Goal: Transaction & Acquisition: Purchase product/service

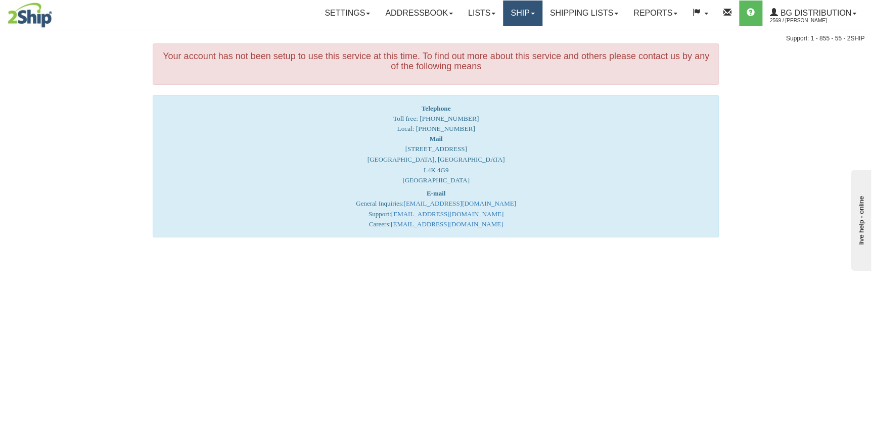
click at [524, 19] on link "Ship" at bounding box center [522, 13] width 39 height 25
click at [512, 37] on link "Ship Screen" at bounding box center [502, 35] width 80 height 13
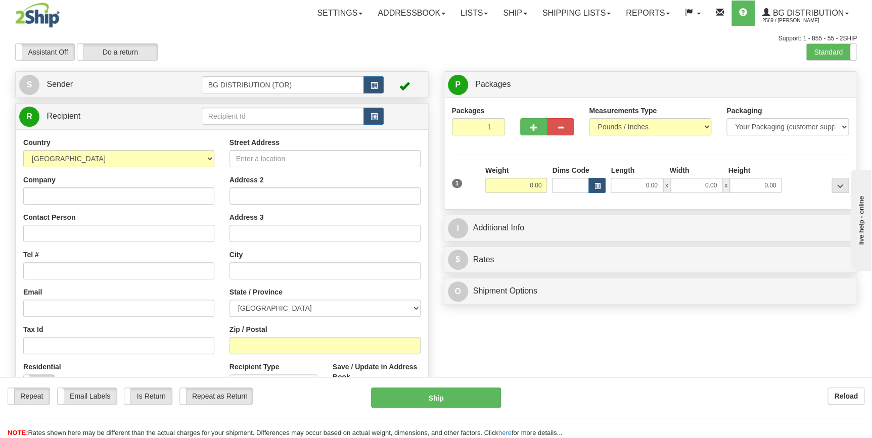
click at [264, 112] on div "Toggle navigation Settings Shipping Preferences Fields Preferences New" at bounding box center [436, 256] width 872 height 512
click at [264, 112] on input "text" at bounding box center [283, 116] width 163 height 17
type input "910796"
click button "Delete" at bounding box center [0, 0] width 0 height 0
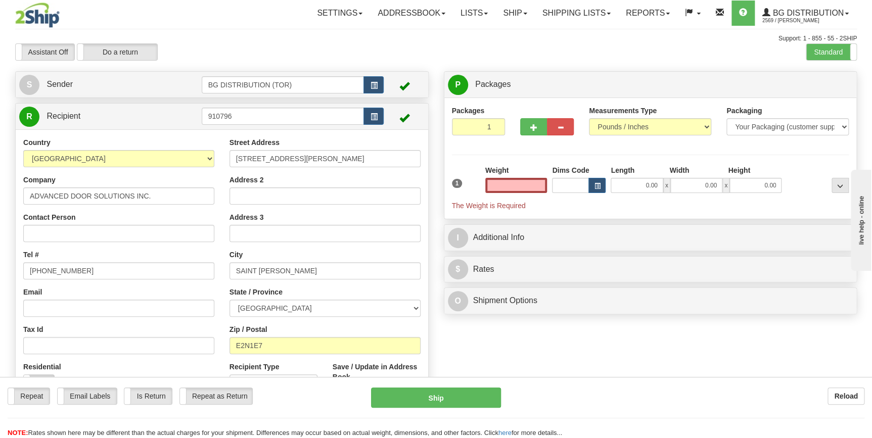
type input "0.00"
drag, startPoint x: 235, startPoint y: 159, endPoint x: 349, endPoint y: 166, distance: 114.0
click at [349, 166] on input "203 KAREN STREET" at bounding box center [325, 158] width 191 height 17
paste input "715 HILLCREST ROAD"
type input "715 HILLCREST ROAD"
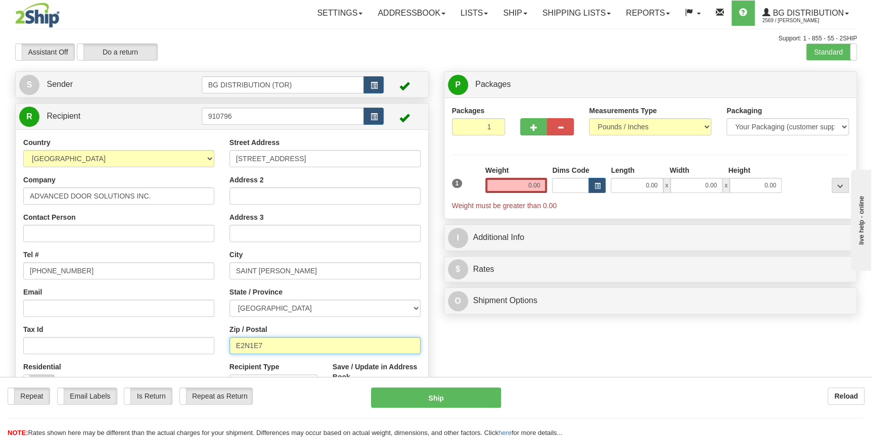
drag, startPoint x: 232, startPoint y: 340, endPoint x: 285, endPoint y: 348, distance: 53.1
click at [285, 348] on input "E2N1E7" at bounding box center [325, 345] width 191 height 17
paste input "-2B6"
click at [253, 344] on input "E2N-2B6" at bounding box center [325, 345] width 191 height 17
click at [531, 347] on div "Create a label for the return Create Pickup Without Label S" at bounding box center [436, 246] width 857 height 351
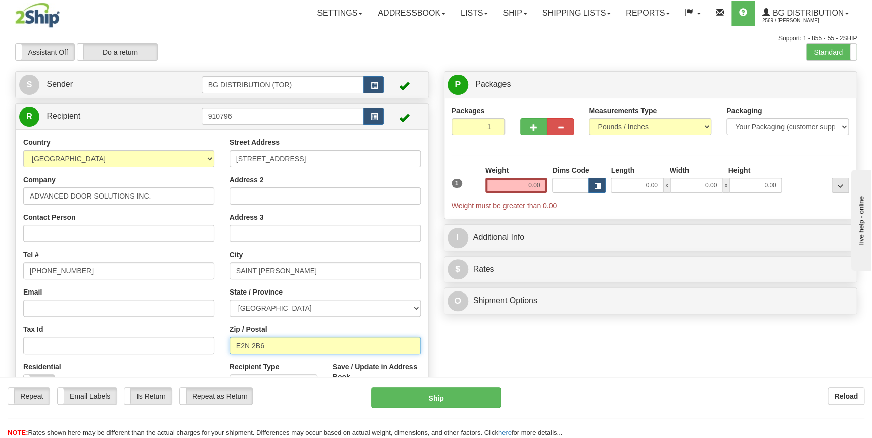
click at [252, 346] on input "E2N 2B6" at bounding box center [325, 345] width 191 height 17
type input "E2N-2B6"
click at [553, 364] on div "Create a label for the return Create Pickup Without Label S" at bounding box center [436, 246] width 857 height 351
click at [519, 187] on input "0.00" at bounding box center [516, 185] width 62 height 15
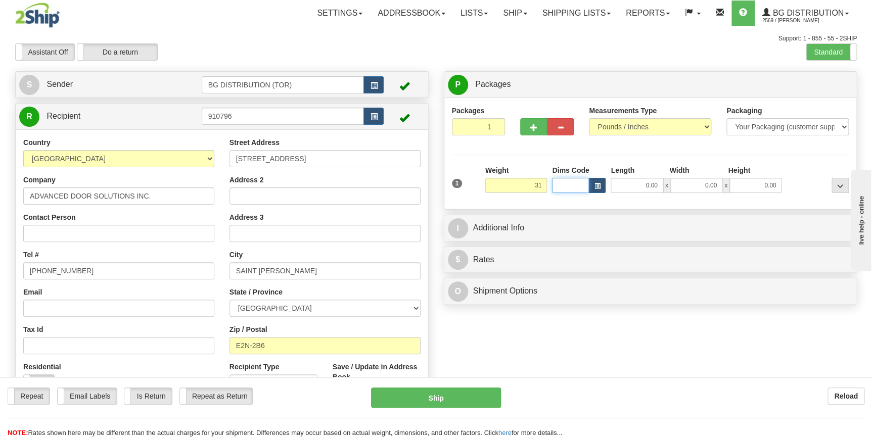
type input "31.00"
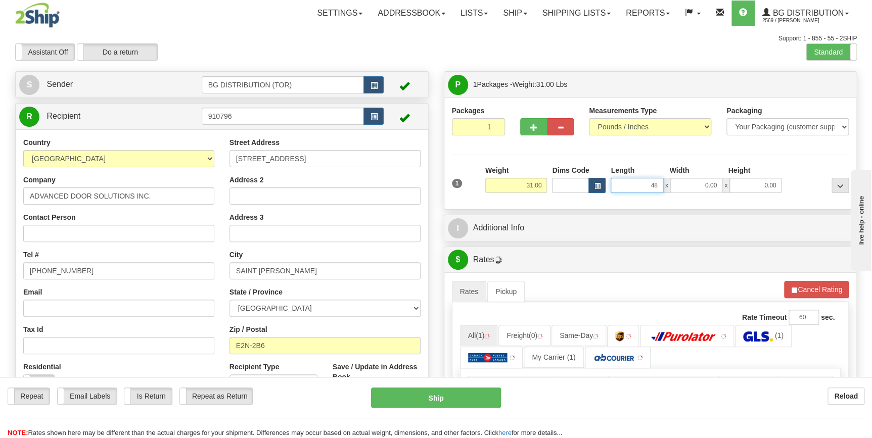
type input "48.00"
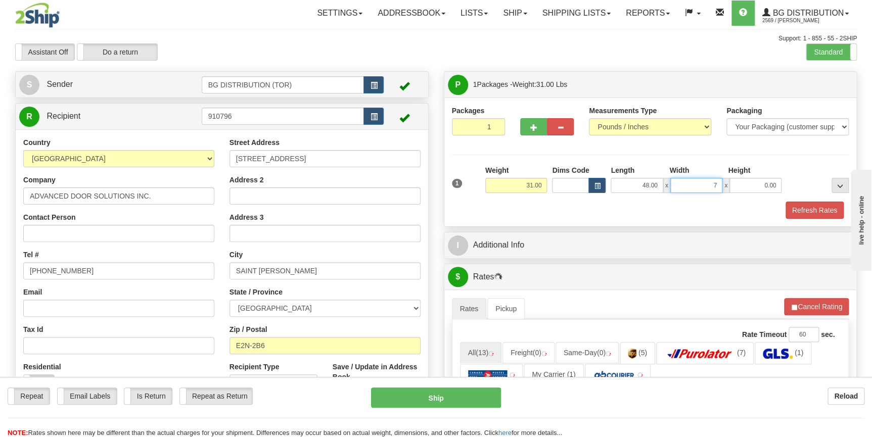
type input "7.00"
type input "10.00"
drag, startPoint x: 588, startPoint y: 220, endPoint x: 599, endPoint y: 216, distance: 11.8
click at [588, 220] on div "Packages 1 1 Measurements Type" at bounding box center [650, 162] width 413 height 129
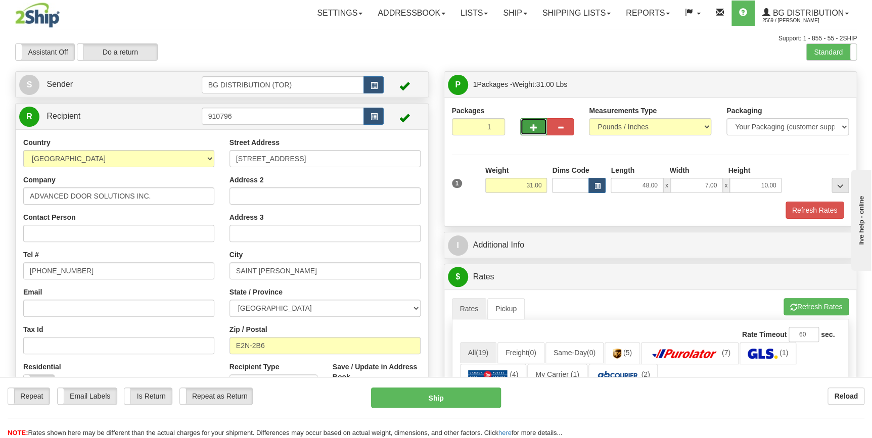
click at [536, 130] on span "button" at bounding box center [533, 127] width 7 height 7
type input "2"
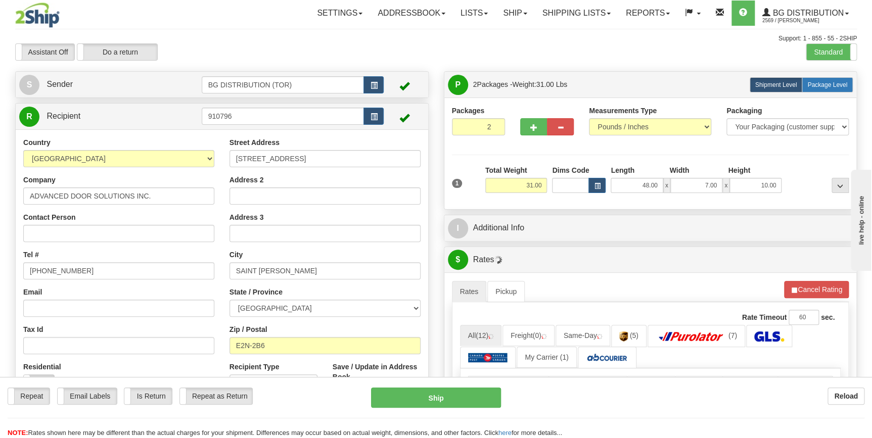
click at [815, 81] on label "Package Level Pack.." at bounding box center [827, 84] width 51 height 15
radio input "true"
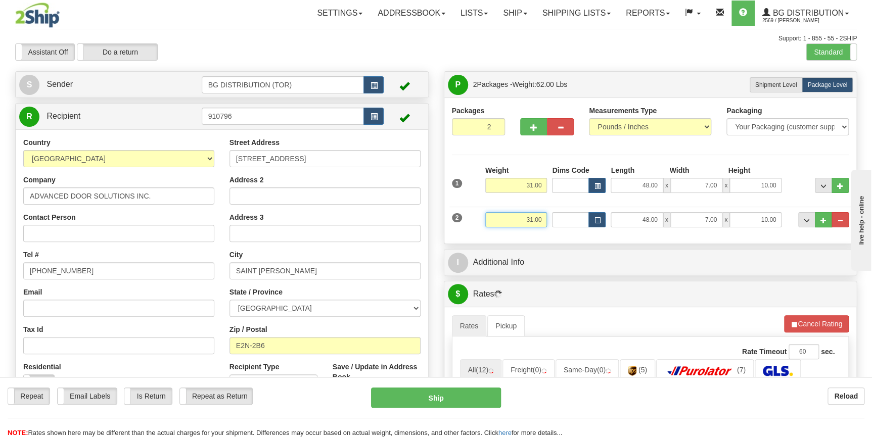
drag, startPoint x: 521, startPoint y: 219, endPoint x: 551, endPoint y: 219, distance: 30.3
click at [551, 219] on div "2 Weight 31.00 Dims Code Length Width Height" at bounding box center [651, 219] width 402 height 34
type input "27.00"
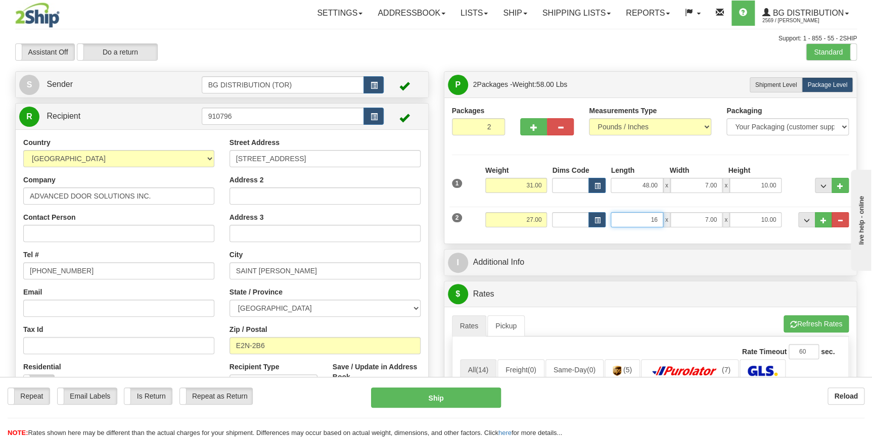
type input "16.00"
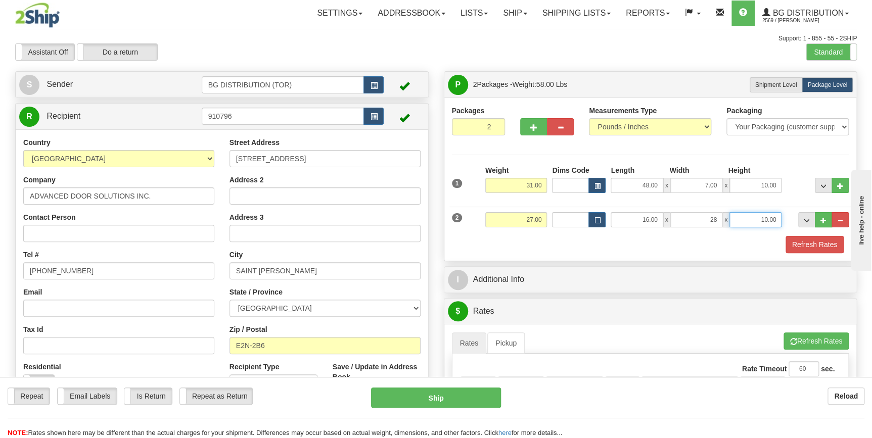
type input "28.00"
type input "5.00"
click at [822, 218] on span "..." at bounding box center [824, 221] width 6 height 6
type input "3"
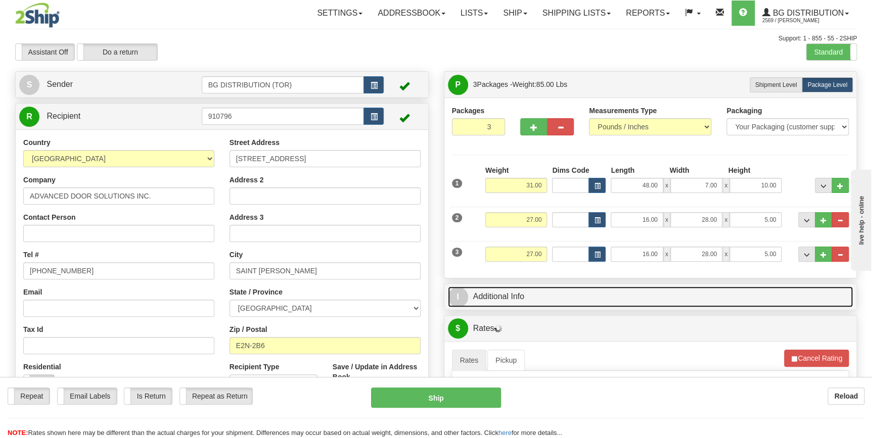
click at [546, 300] on link "I Additional Info" at bounding box center [651, 297] width 406 height 21
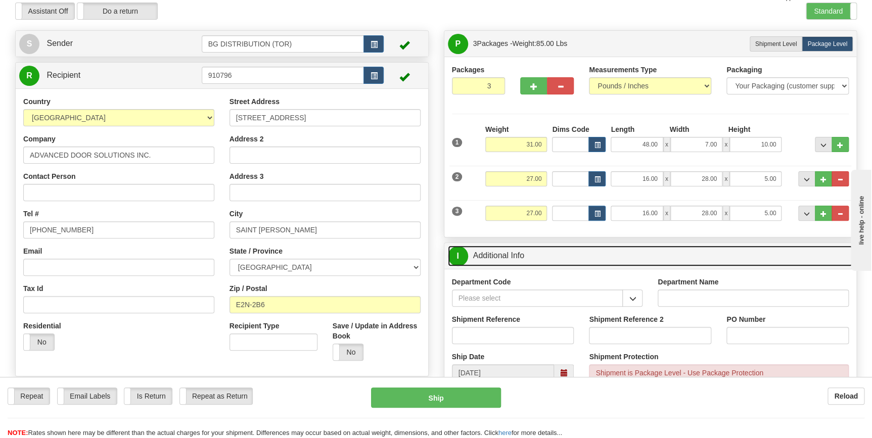
scroll to position [92, 0]
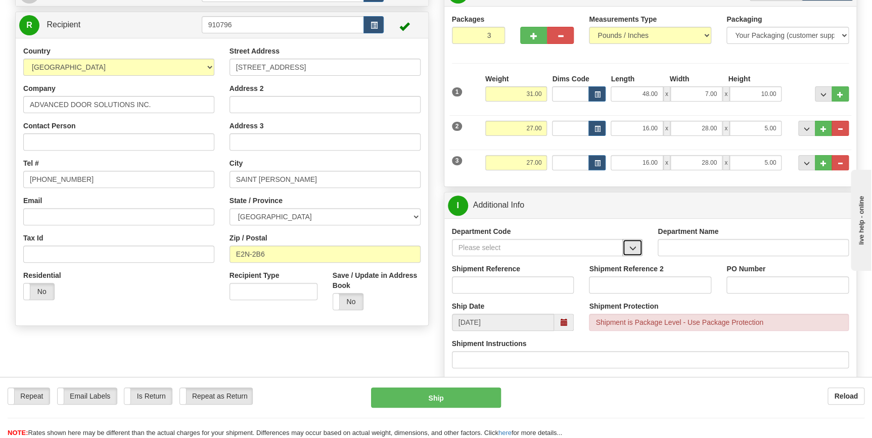
click at [624, 247] on button "button" at bounding box center [632, 247] width 20 height 17
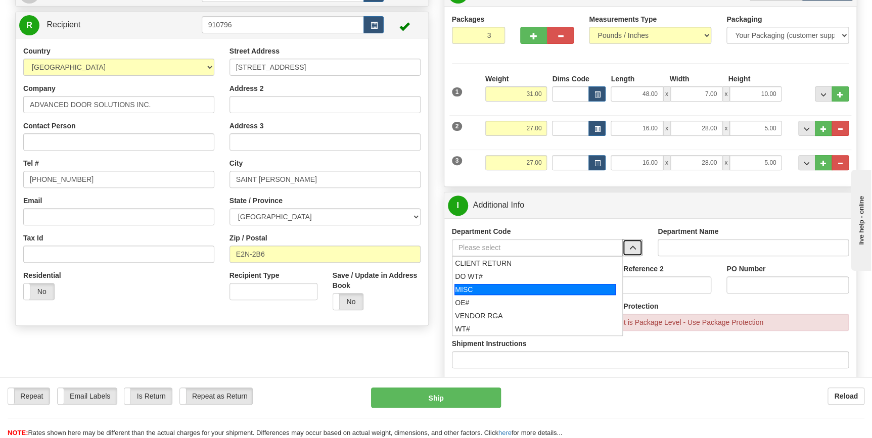
click at [530, 293] on div "MISC" at bounding box center [535, 289] width 161 height 11
type input "MISC"
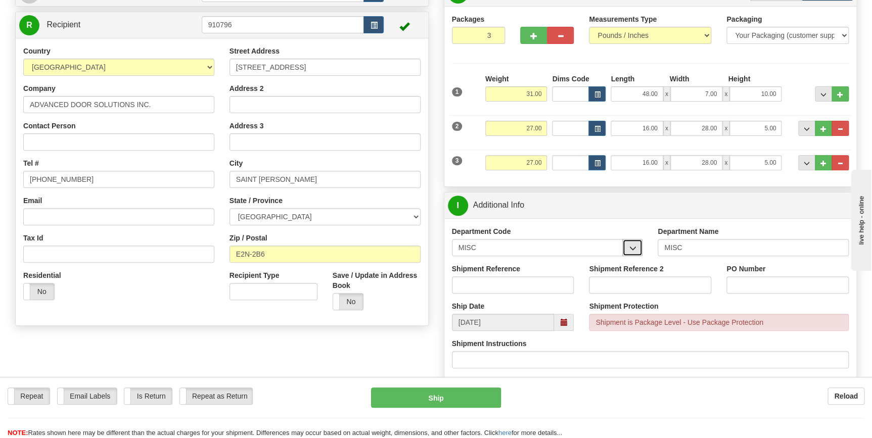
click at [640, 248] on button "button" at bounding box center [632, 247] width 20 height 17
click at [635, 247] on span "button" at bounding box center [632, 248] width 7 height 7
click at [570, 247] on input "MISC" at bounding box center [537, 247] width 171 height 17
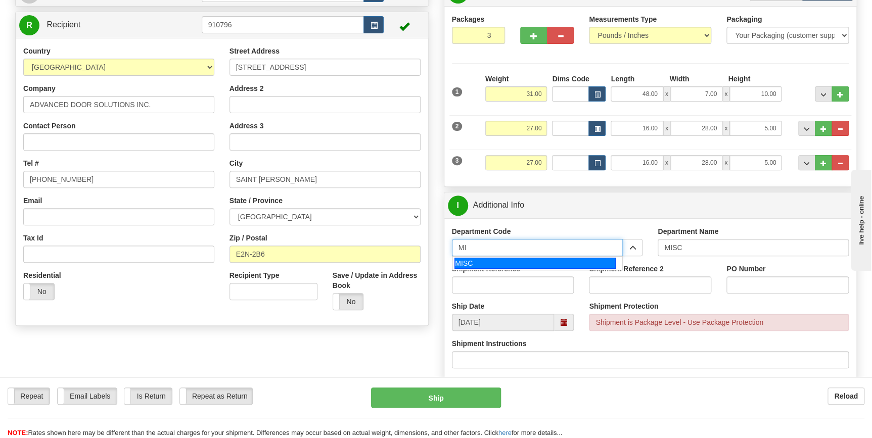
type input "M"
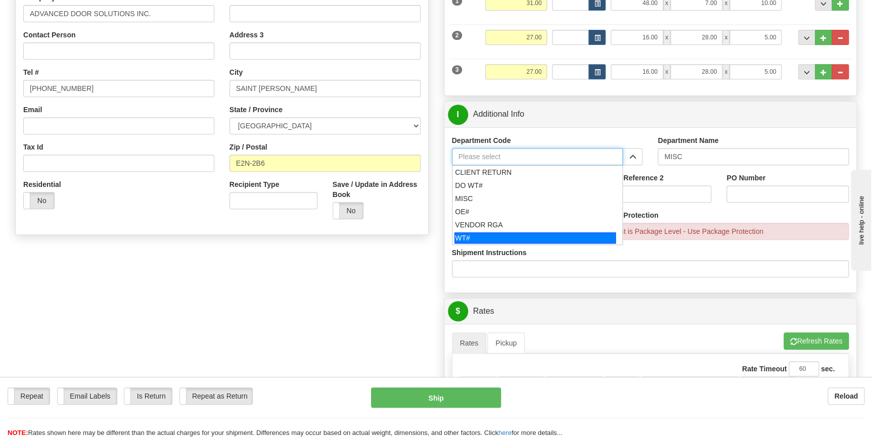
scroll to position [184, 0]
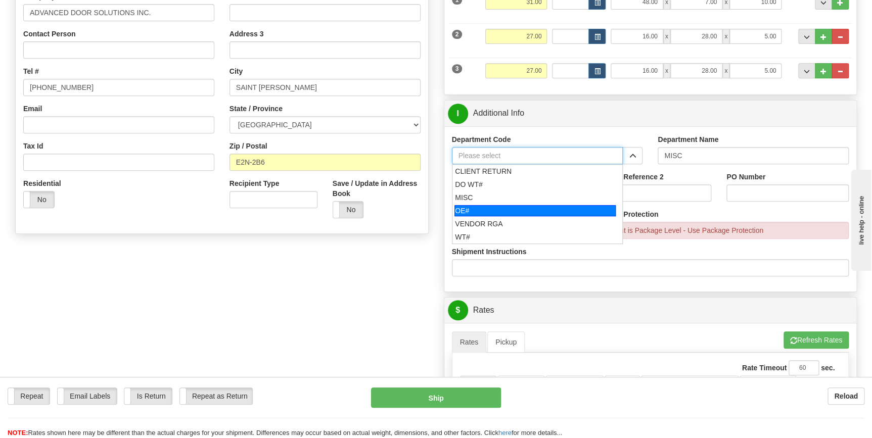
click at [495, 205] on div "OE#" at bounding box center [535, 210] width 161 height 11
type input "OE#"
type input "ORDERS"
type input "OE#"
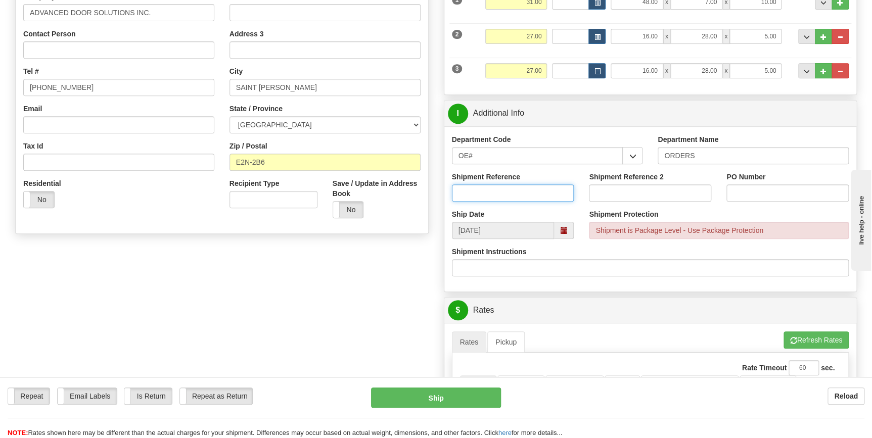
click at [513, 198] on input "Shipment Reference" at bounding box center [513, 193] width 122 height 17
type input "70182332-00"
type input "2605"
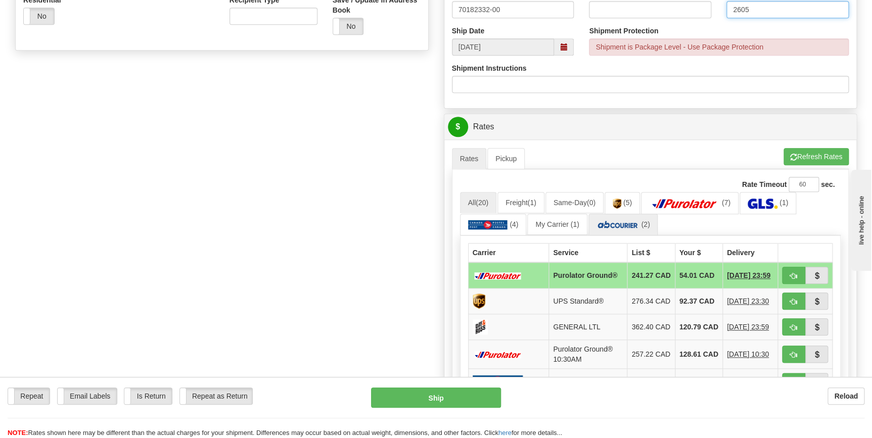
scroll to position [368, 0]
click at [803, 152] on button "Refresh Rates" at bounding box center [816, 156] width 65 height 17
click at [787, 273] on button "button" at bounding box center [793, 274] width 23 height 17
type input "260"
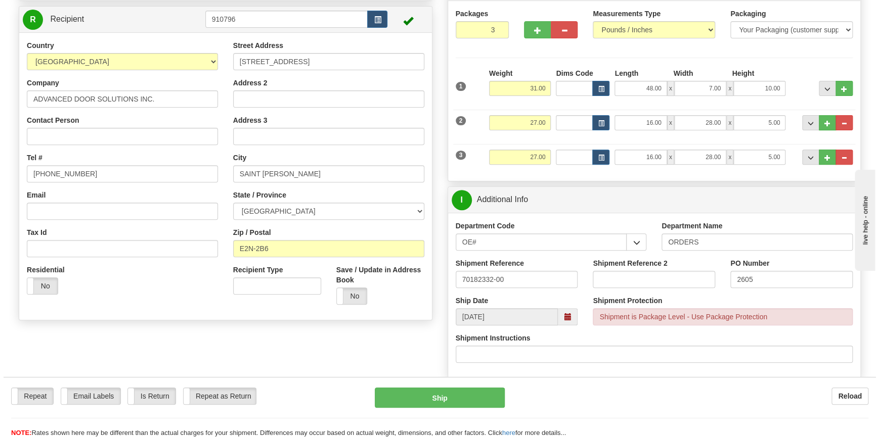
scroll to position [92, 0]
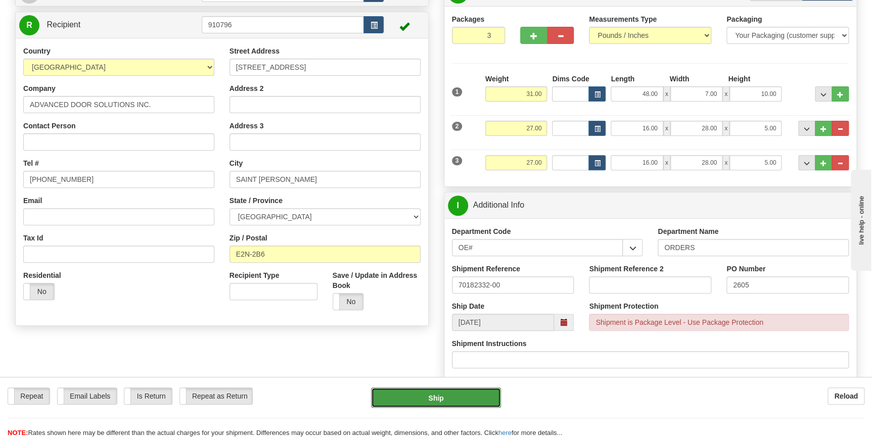
click at [435, 397] on button "Ship" at bounding box center [436, 398] width 130 height 20
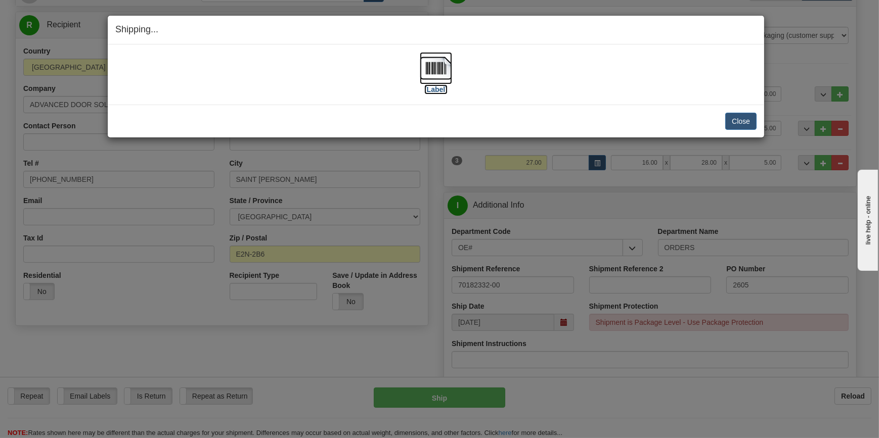
click at [431, 89] on label "[Label]" at bounding box center [435, 89] width 23 height 10
click at [734, 116] on button "Close" at bounding box center [740, 121] width 31 height 17
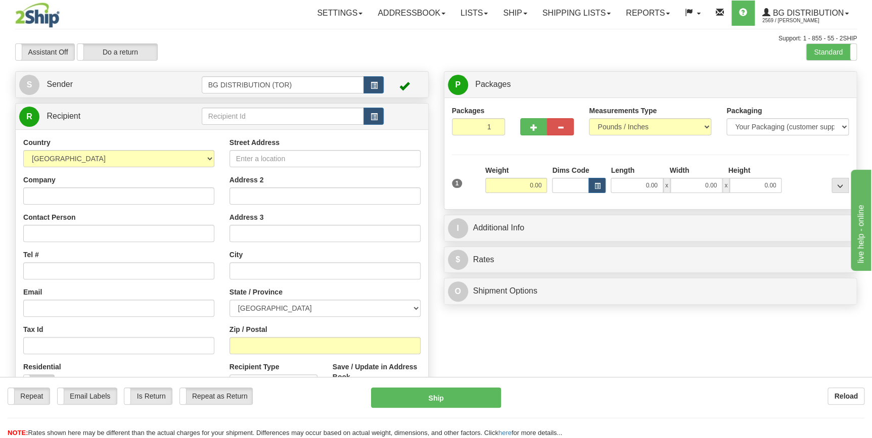
click at [258, 105] on div "R Recipient" at bounding box center [222, 117] width 413 height 26
click at [257, 110] on input "text" at bounding box center [283, 116] width 163 height 17
click at [241, 115] on input "text" at bounding box center [283, 116] width 163 height 17
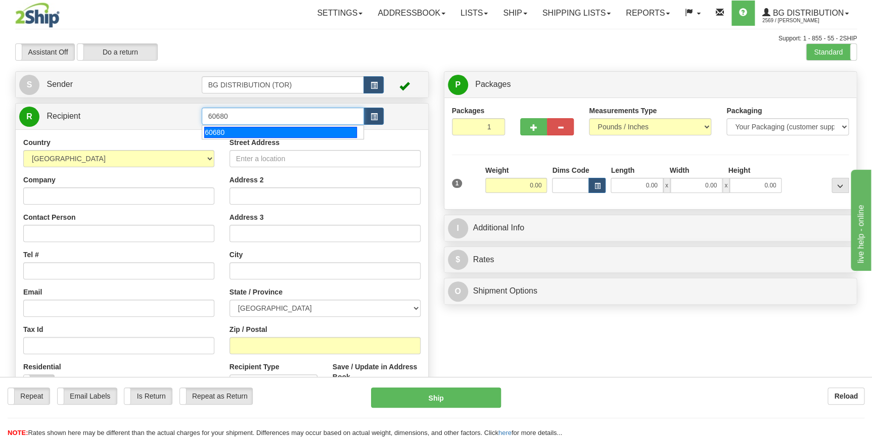
click at [227, 136] on div "60680" at bounding box center [280, 132] width 153 height 11
type input "60680"
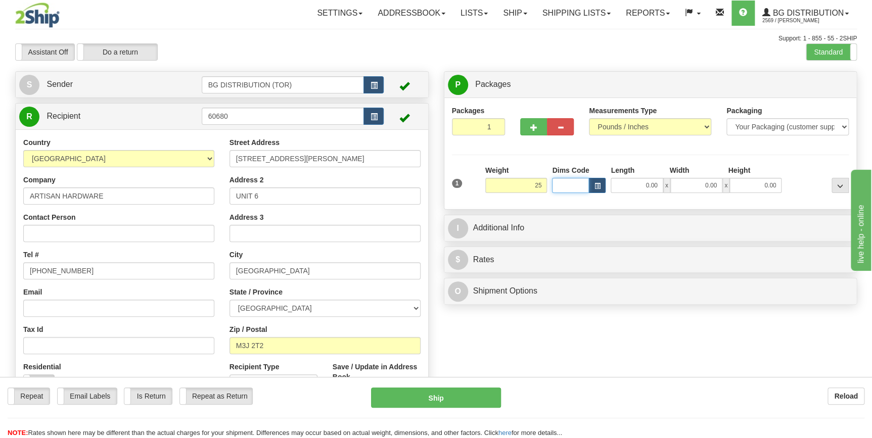
type input "25.00"
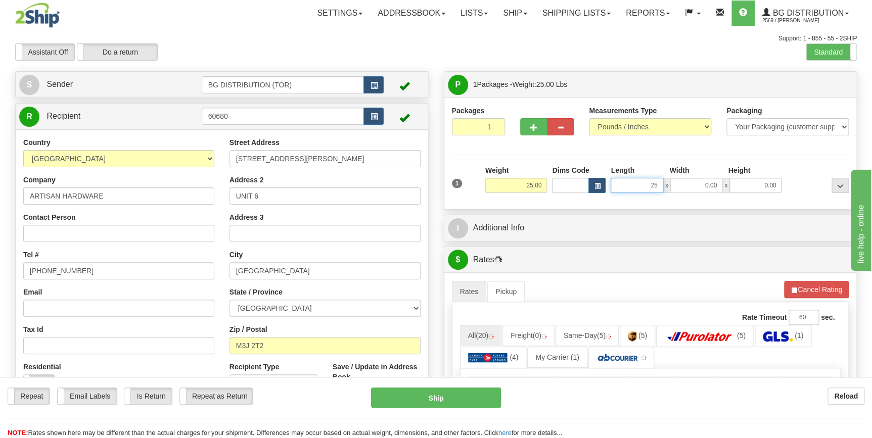
type input "25.00"
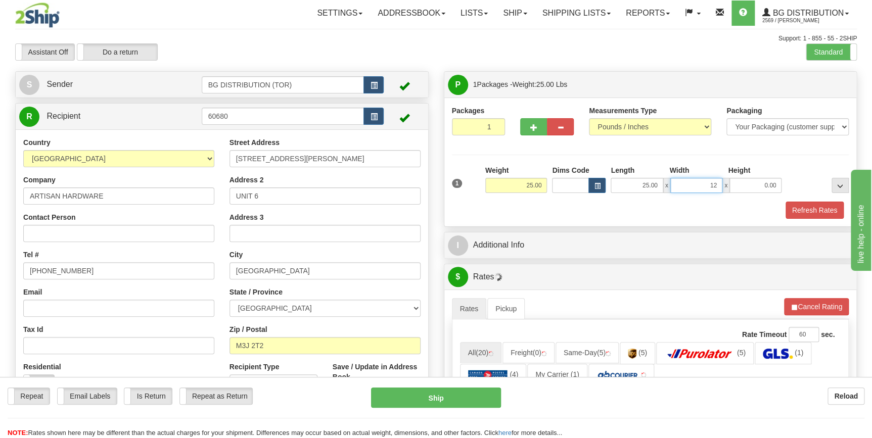
type input "12.00"
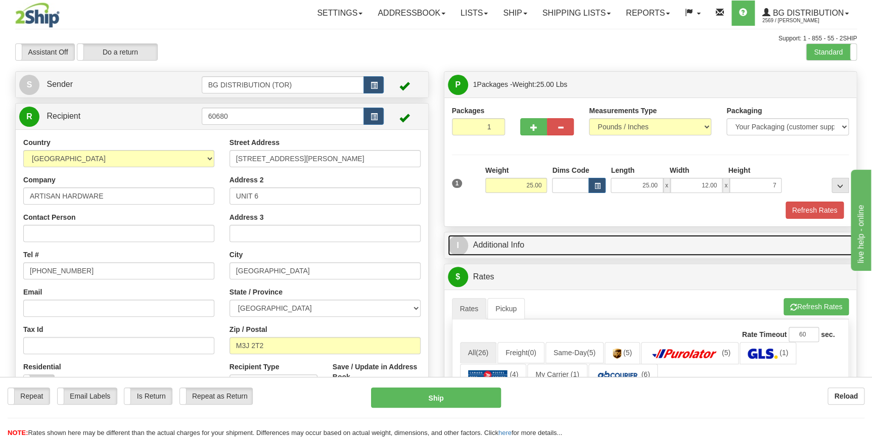
type input "7.00"
click at [475, 252] on link "I Additional Info" at bounding box center [651, 245] width 406 height 21
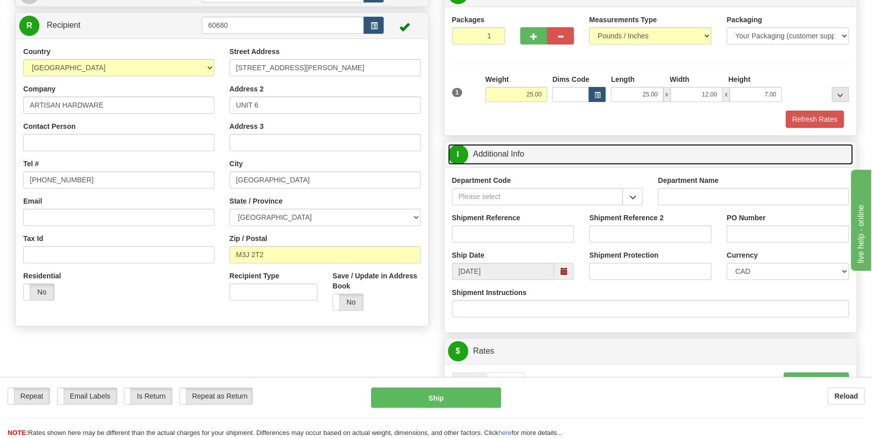
scroll to position [92, 0]
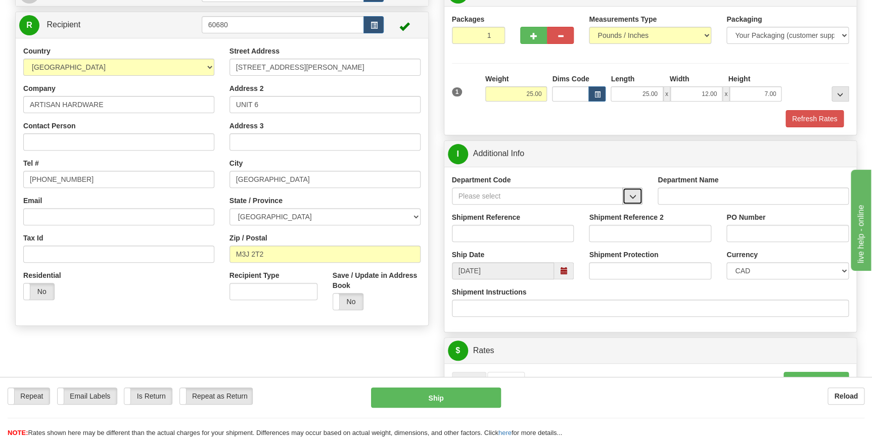
click at [627, 197] on button "button" at bounding box center [632, 196] width 20 height 17
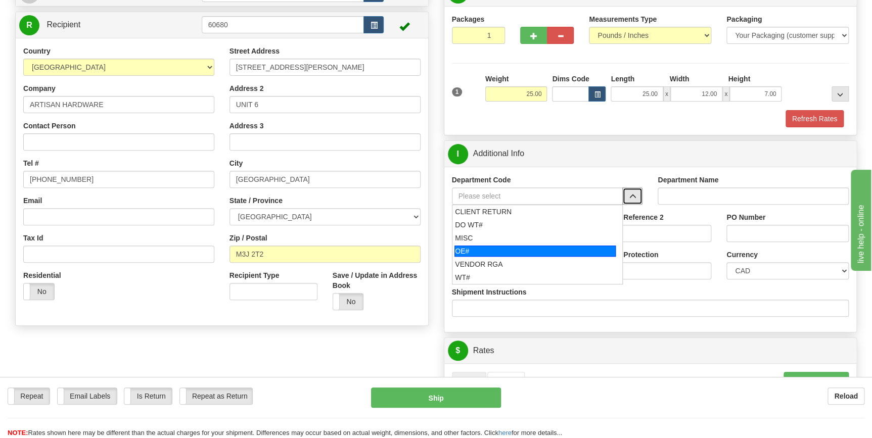
click at [524, 251] on div "OE#" at bounding box center [535, 251] width 161 height 11
type input "OE#"
type input "ORDERS"
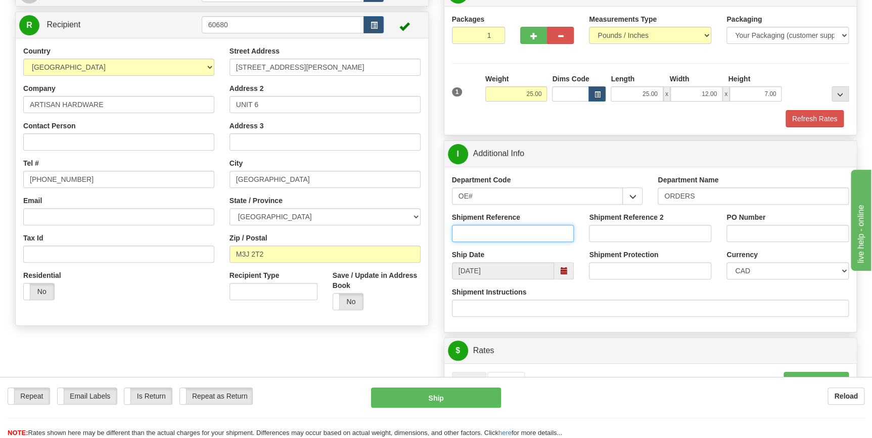
click at [515, 230] on input "Shipment Reference" at bounding box center [513, 233] width 122 height 17
type input "70182002-00"
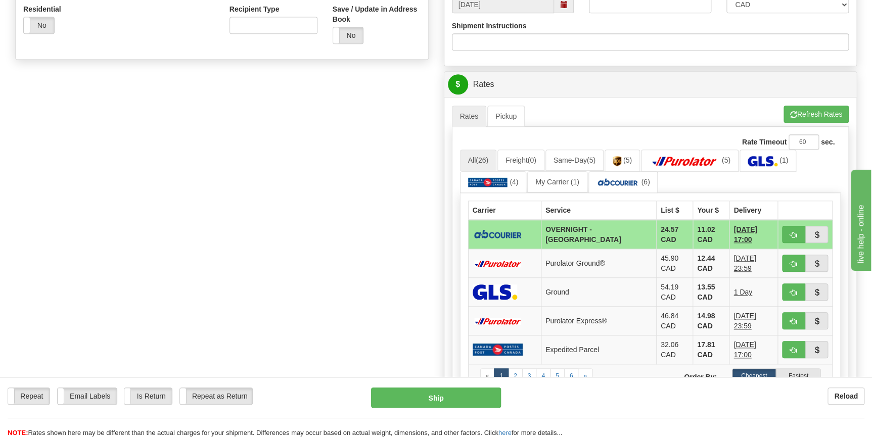
scroll to position [368, 0]
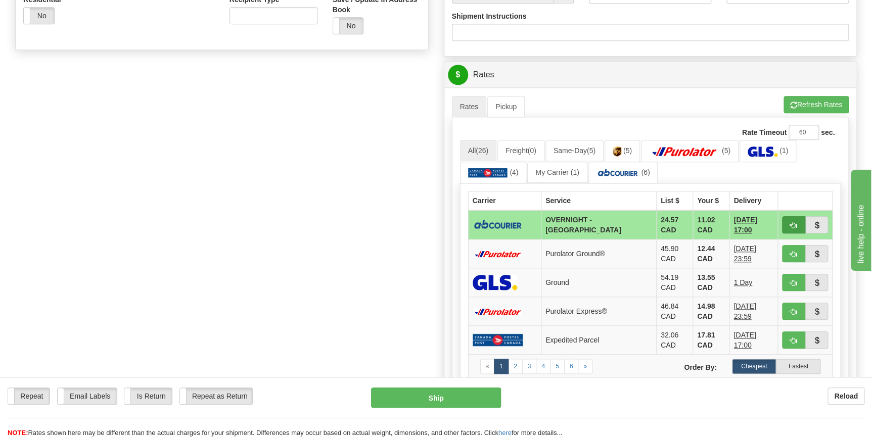
type input "STEVEN 8/13"
click at [798, 222] on button "button" at bounding box center [793, 224] width 23 height 17
type input "4"
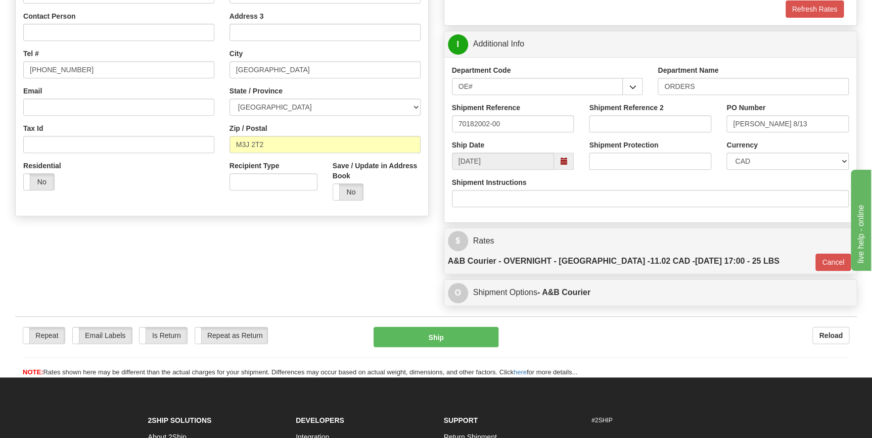
scroll to position [92, 0]
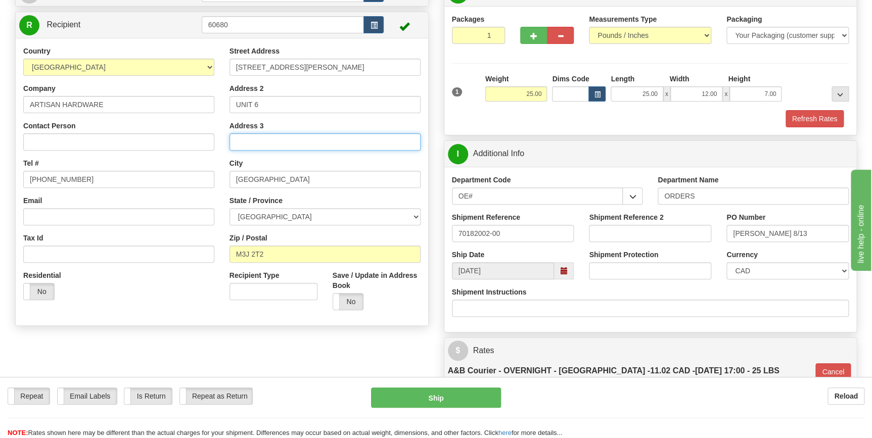
click at [268, 139] on input "Address 3" at bounding box center [325, 141] width 191 height 17
paste input "*IF CLOSED UPS @ UNIT 40*"
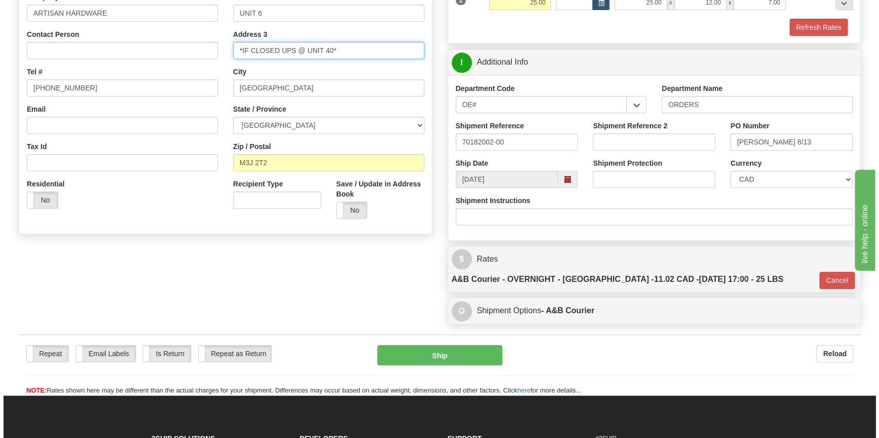
scroll to position [184, 0]
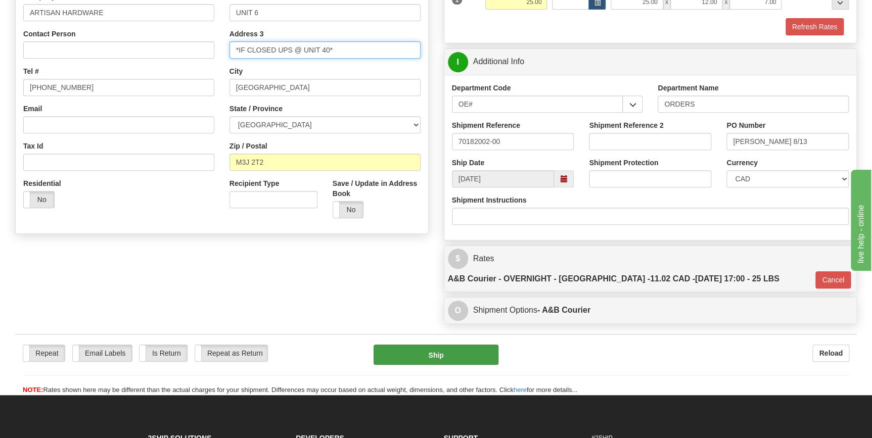
type input "*IF CLOSED UPS @ UNIT 40*"
click at [462, 345] on button "Ship" at bounding box center [436, 355] width 125 height 20
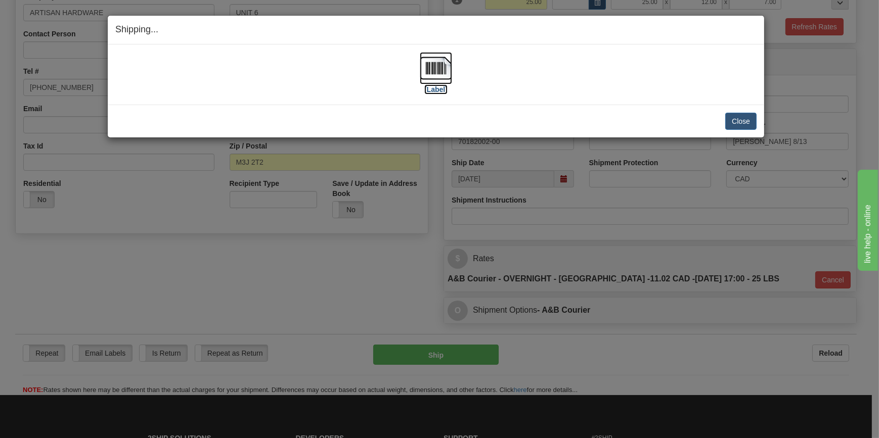
click at [427, 85] on label "[Label]" at bounding box center [435, 89] width 23 height 10
click at [743, 122] on button "Close" at bounding box center [740, 121] width 31 height 17
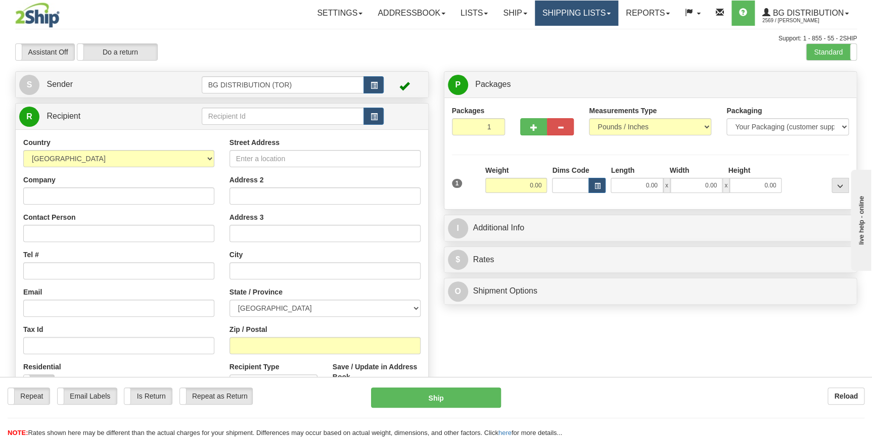
click at [586, 19] on link "Shipping lists" at bounding box center [576, 13] width 83 height 25
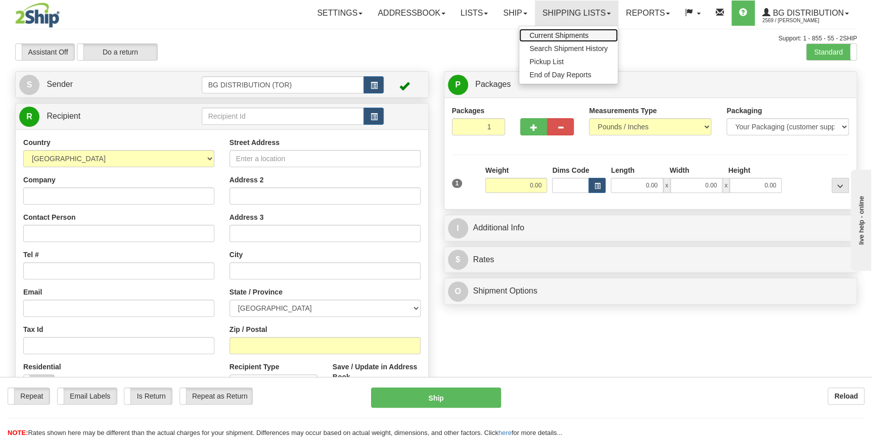
click at [572, 38] on span "Current Shipments" at bounding box center [558, 35] width 59 height 8
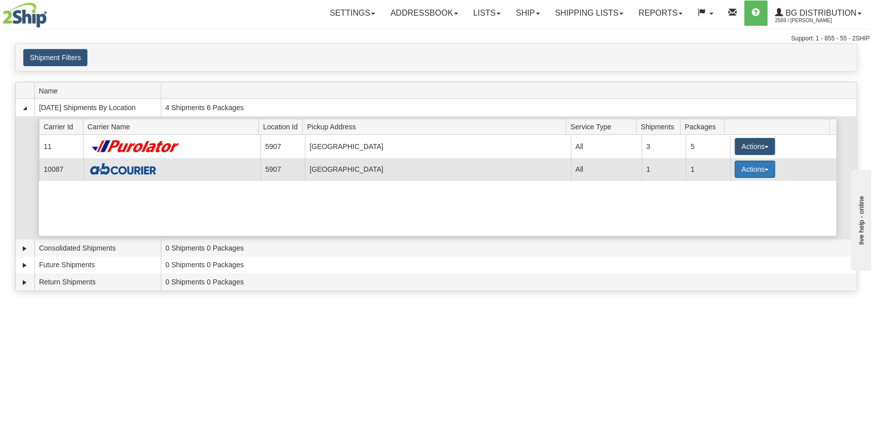
click at [740, 169] on button "Actions" at bounding box center [755, 169] width 40 height 17
click at [725, 186] on span "Details" at bounding box center [717, 188] width 27 height 7
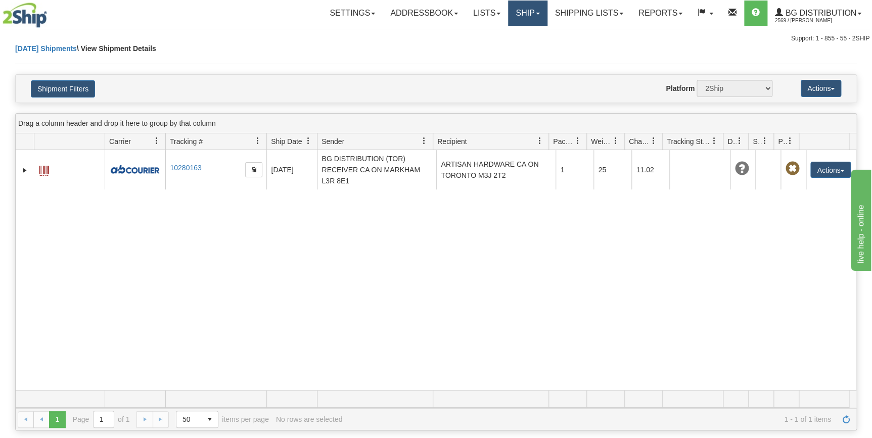
click at [533, 16] on link "Ship" at bounding box center [527, 13] width 39 height 25
click at [529, 37] on link "Ship Screen" at bounding box center [507, 35] width 80 height 13
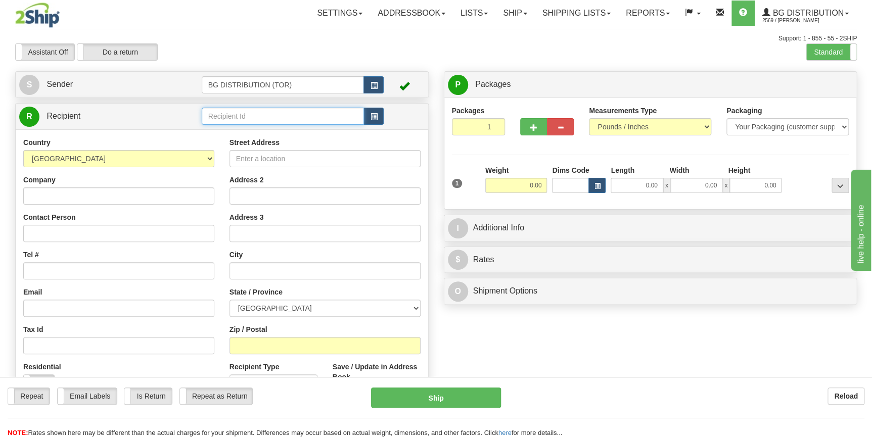
click at [251, 111] on input "text" at bounding box center [283, 116] width 163 height 17
click at [249, 135] on div "60534" at bounding box center [280, 132] width 153 height 11
type input "60534"
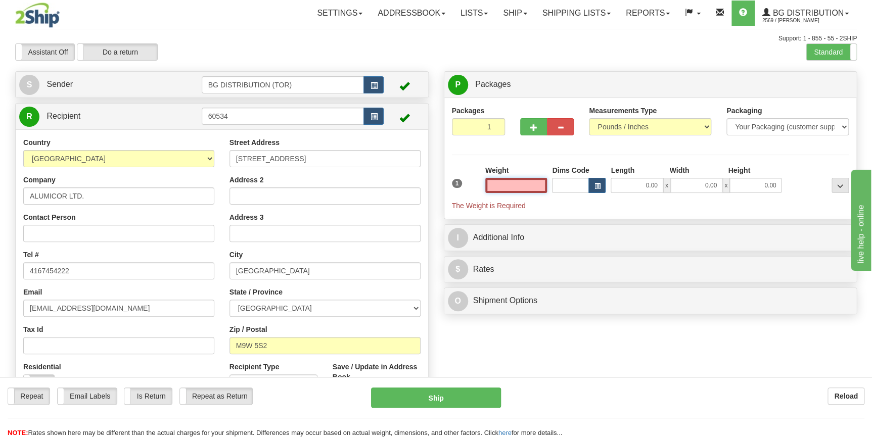
click at [527, 185] on input "text" at bounding box center [516, 185] width 62 height 15
type input "5.00"
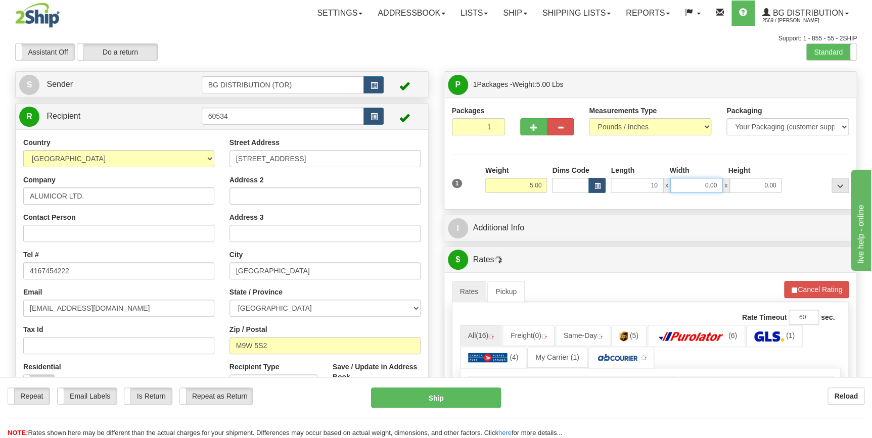
type input "10.00"
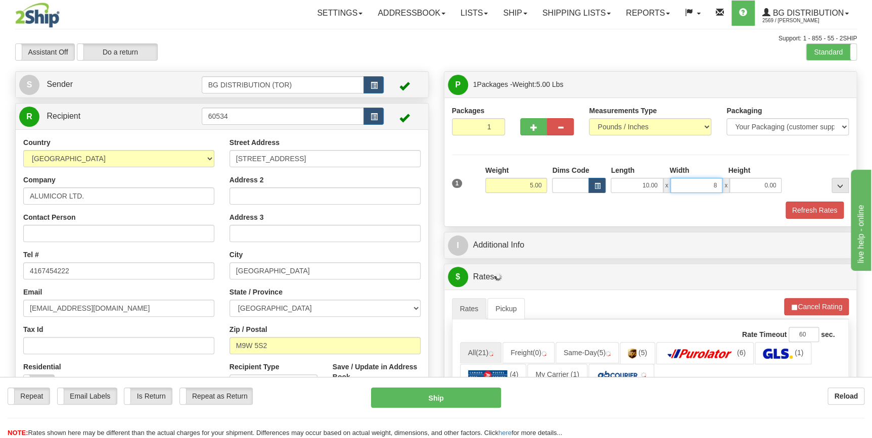
type input "8.00"
type input "3.00"
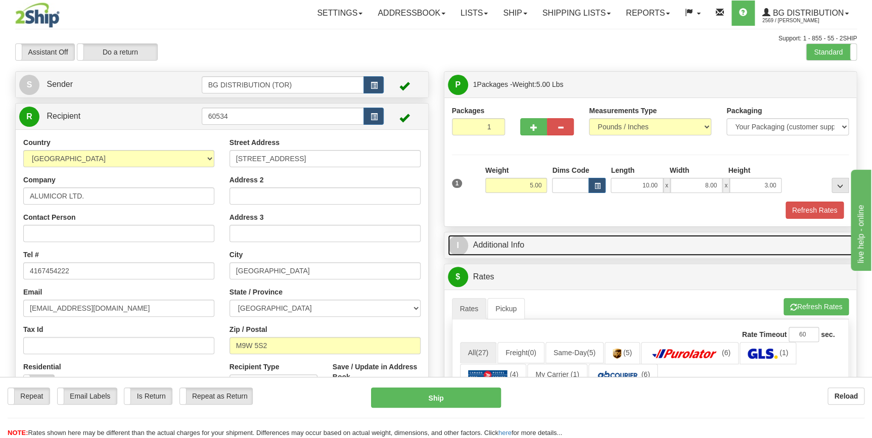
click at [566, 240] on link "I Additional Info" at bounding box center [651, 245] width 406 height 21
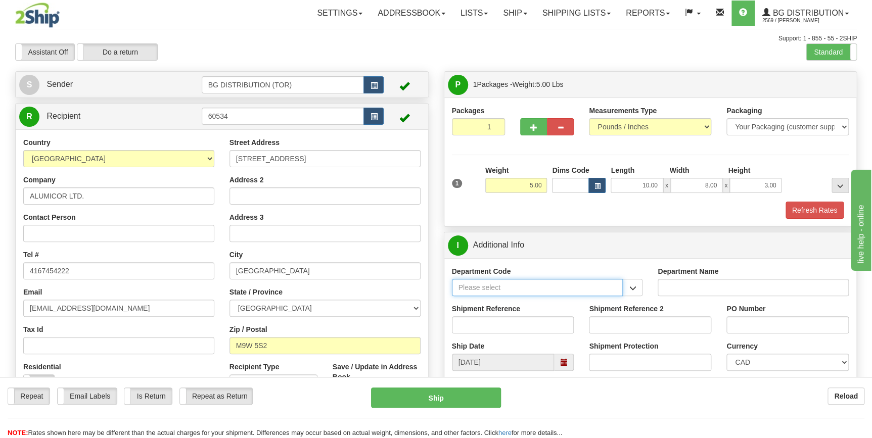
click at [531, 292] on input "Department Code" at bounding box center [537, 287] width 171 height 17
click at [630, 290] on span "button" at bounding box center [632, 288] width 7 height 7
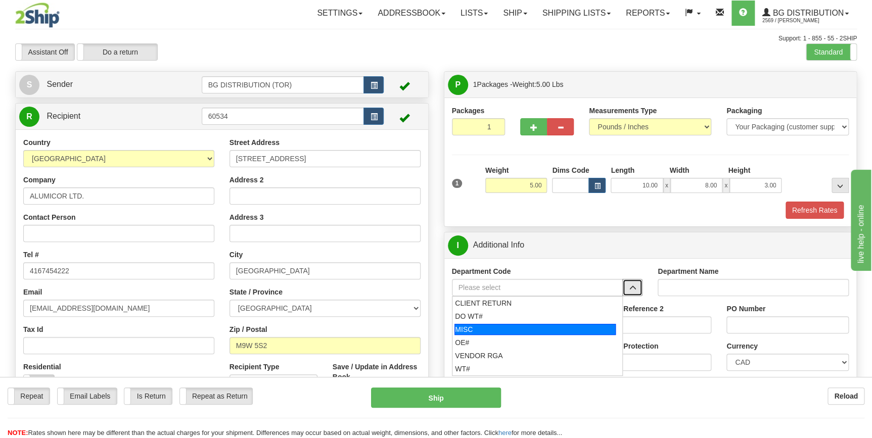
click at [546, 330] on div "MISC" at bounding box center [535, 329] width 161 height 11
type input "MISC"
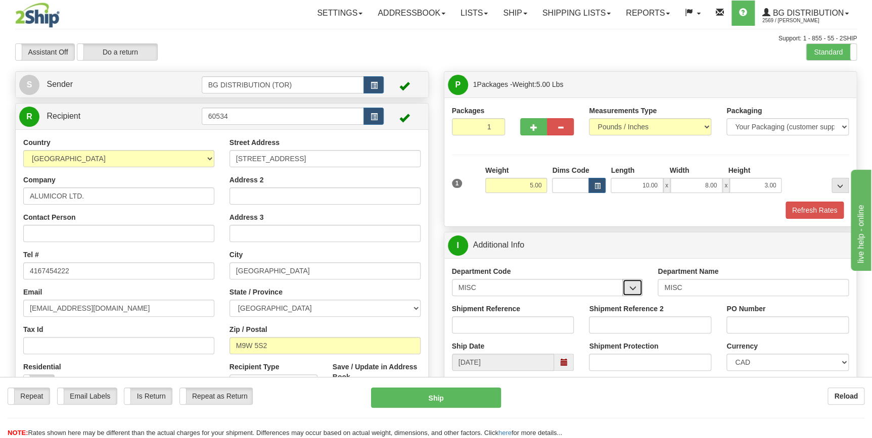
click at [628, 286] on button "button" at bounding box center [632, 287] width 20 height 17
drag, startPoint x: 586, startPoint y: 283, endPoint x: 444, endPoint y: 281, distance: 141.1
click at [444, 281] on div "Department Code MISC MISC" at bounding box center [547, 284] width 206 height 37
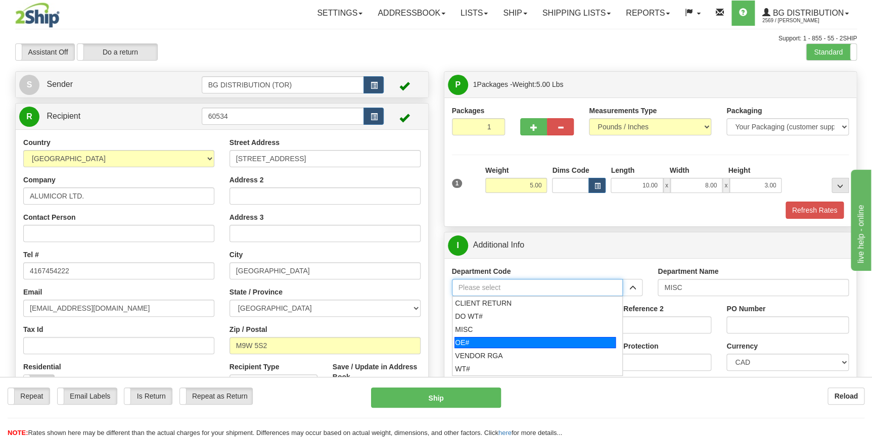
click at [472, 343] on div "OE#" at bounding box center [535, 342] width 161 height 11
type input "OE#"
type input "ORDERS"
type input "OE#"
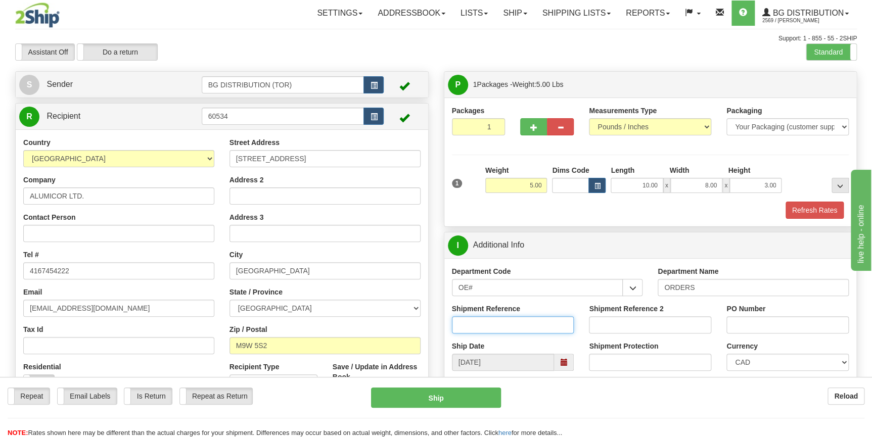
click at [504, 326] on input "Shipment Reference" at bounding box center [513, 325] width 122 height 17
paste input "ALUMICOR LTD."
drag, startPoint x: 517, startPoint y: 325, endPoint x: 366, endPoint y: 314, distance: 152.1
click at [366, 71] on div "Create a label for the return Create Pickup Without Label S Sender" at bounding box center [436, 71] width 857 height 0
paste input "70182208-00"
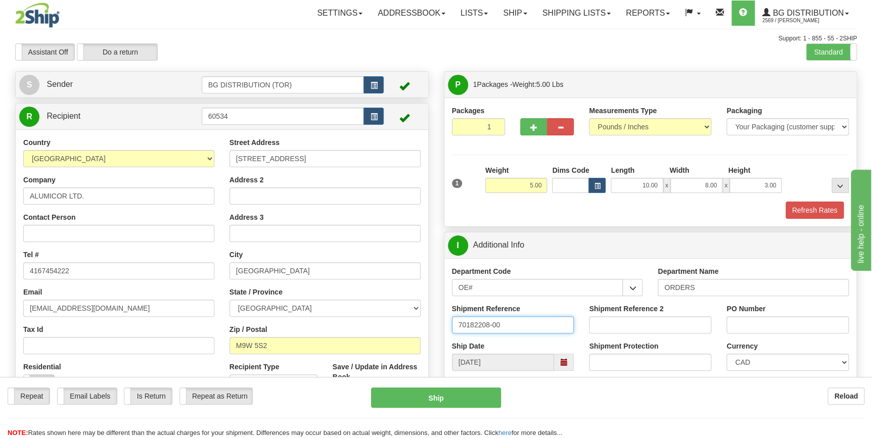
type input "70182208-00"
click at [746, 333] on input "PO Number" at bounding box center [788, 325] width 122 height 17
click at [753, 326] on input "PO Number" at bounding box center [788, 325] width 122 height 17
paste input "4500109821"
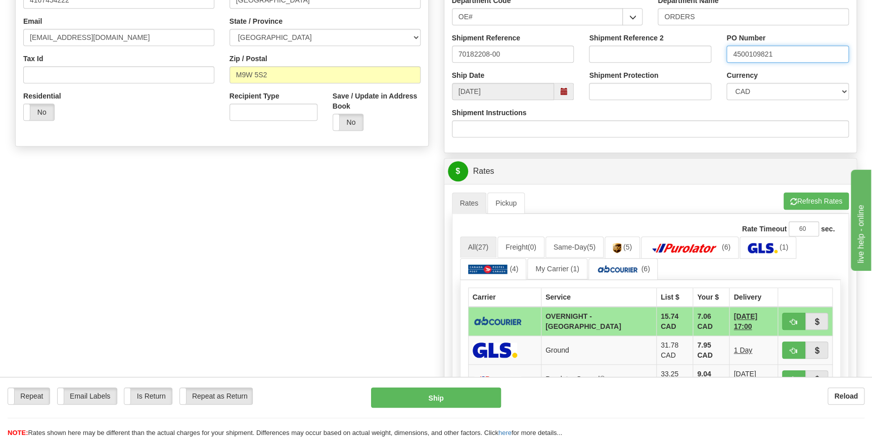
scroll to position [276, 0]
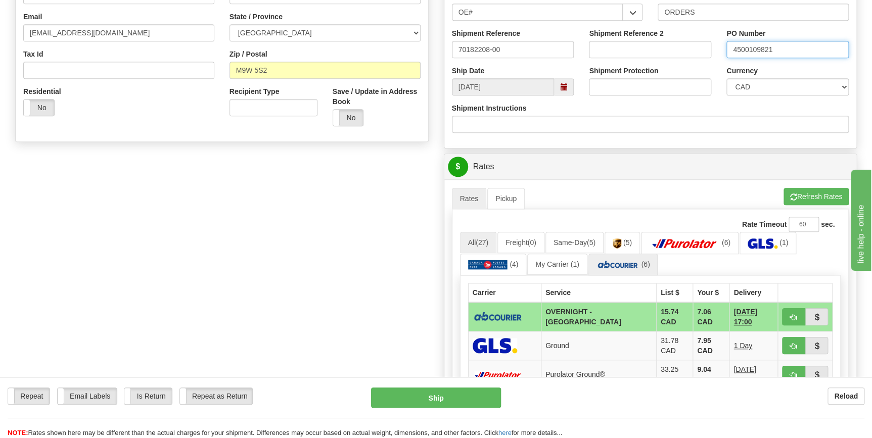
type input "4500109821"
click at [621, 263] on img at bounding box center [618, 265] width 43 height 10
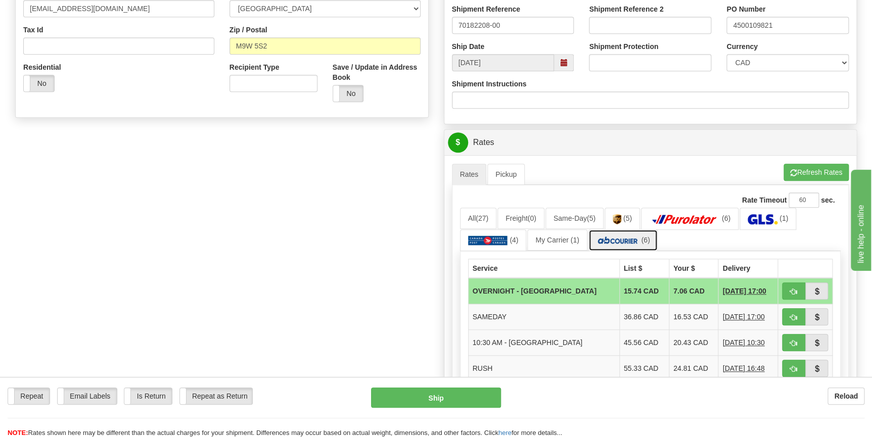
scroll to position [322, 0]
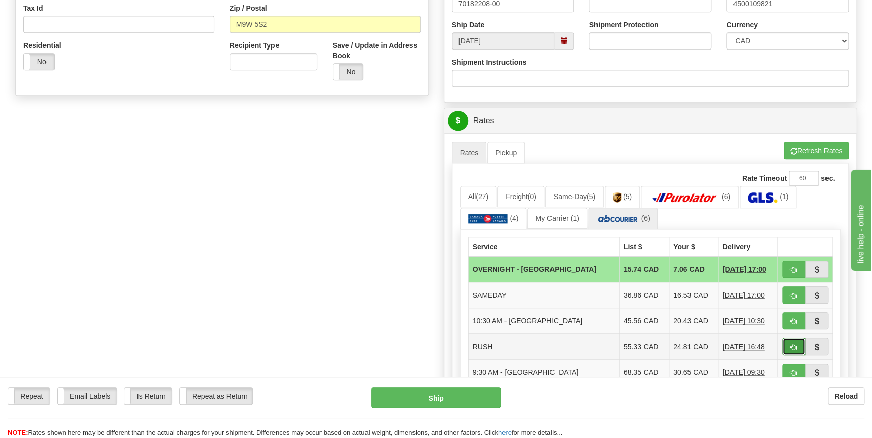
click at [791, 348] on span "button" at bounding box center [793, 347] width 7 height 7
type input "2"
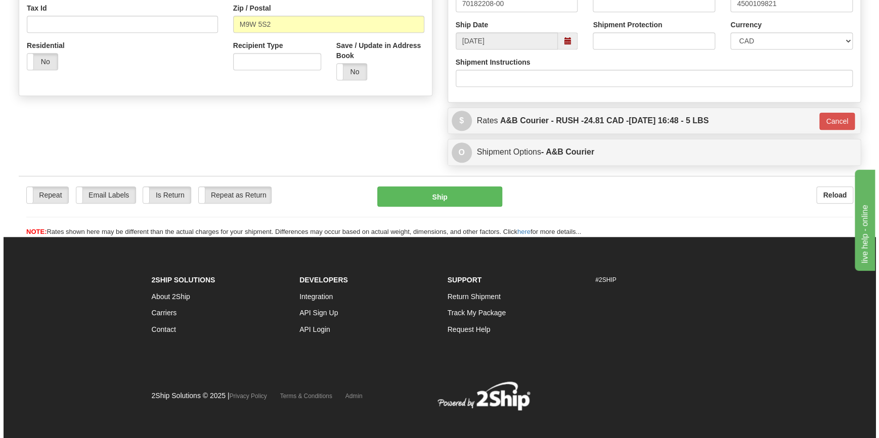
scroll to position [317, 0]
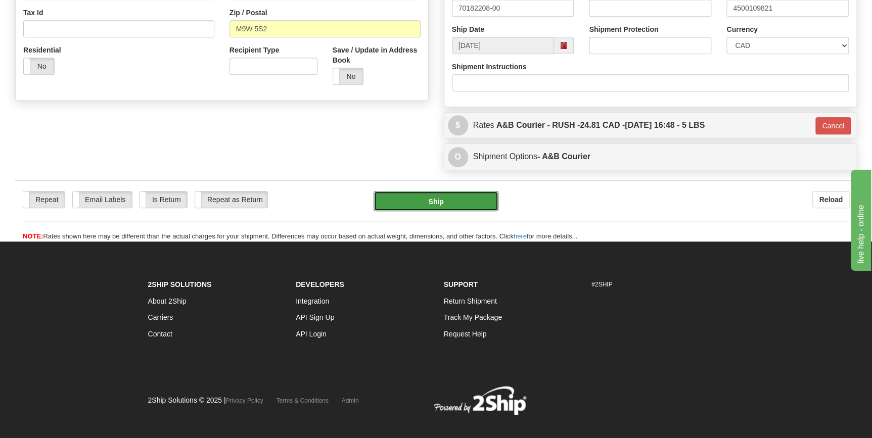
click at [439, 206] on button "Ship" at bounding box center [436, 201] width 125 height 20
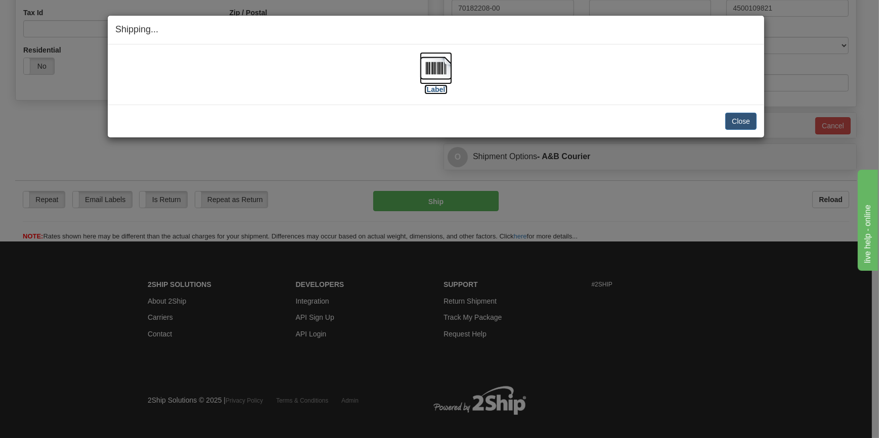
click at [440, 76] on img at bounding box center [436, 68] width 32 height 32
